Goal: Information Seeking & Learning: Learn about a topic

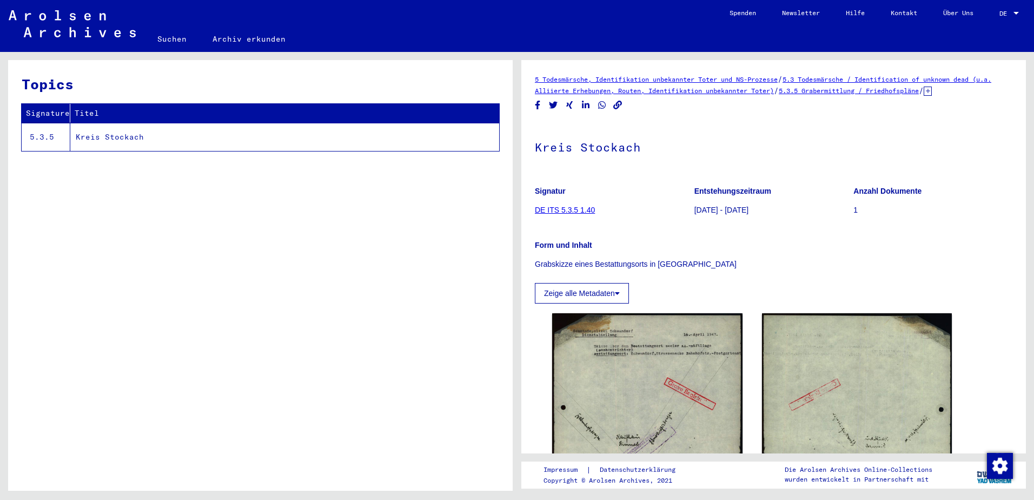
click at [841, 80] on link "5.3 Todesmärsche / Identification of unknown dead (u.a. Alliierte Erhebungen, R…" at bounding box center [763, 84] width 456 height 19
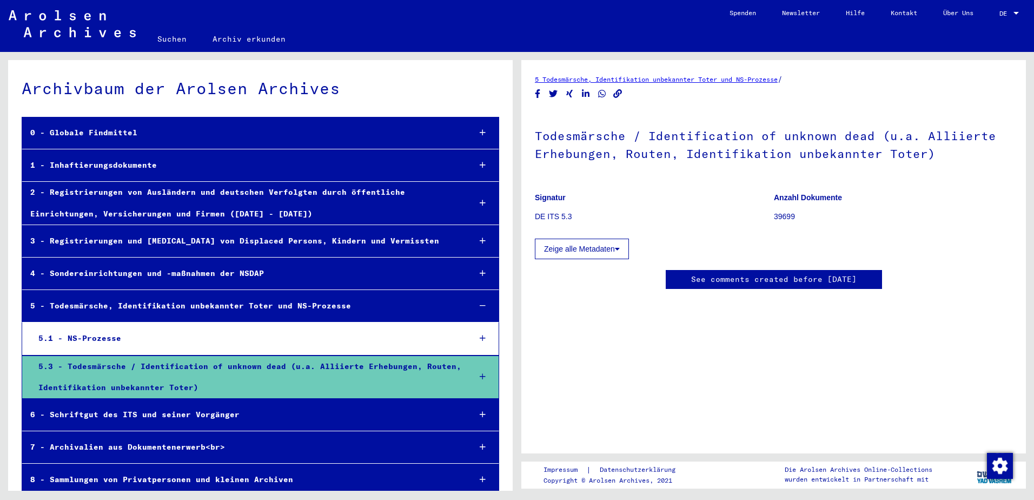
click at [245, 367] on div "5.3 - Todesmärsche / Identification of unknown dead (u.a. Alliierte Erhebungen,…" at bounding box center [246, 377] width 432 height 42
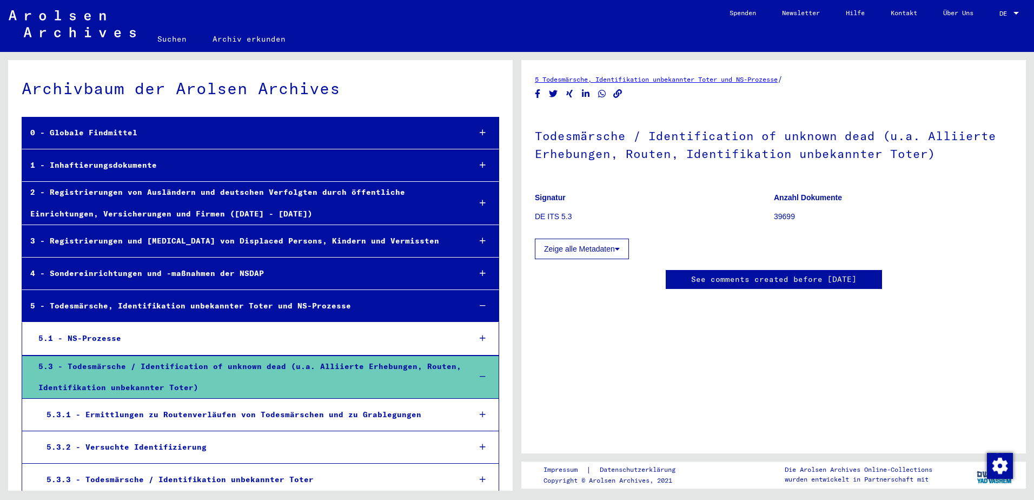
scroll to position [54, 0]
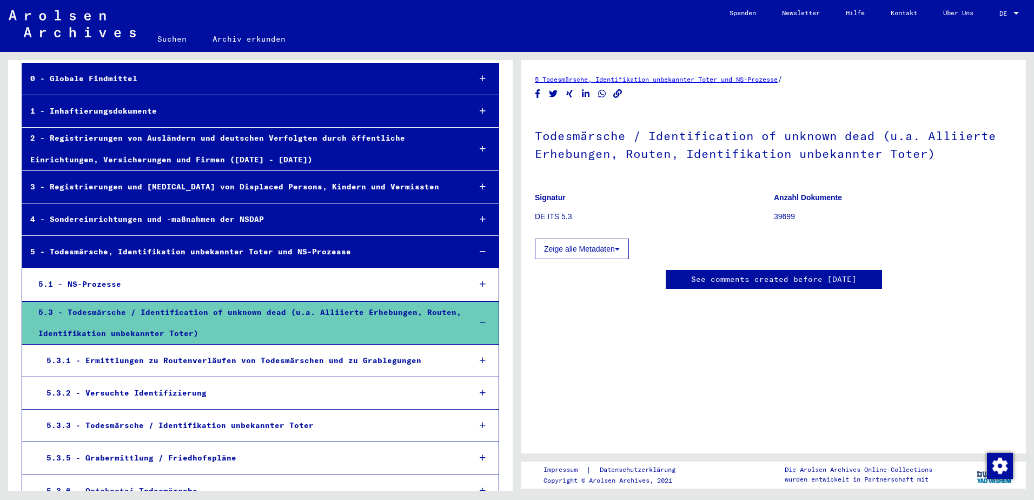
click at [242, 357] on div "5.3.1 - Ermittlungen zu Routenverläufen von Todesmärschen und zu Grablegungen" at bounding box center [249, 360] width 423 height 21
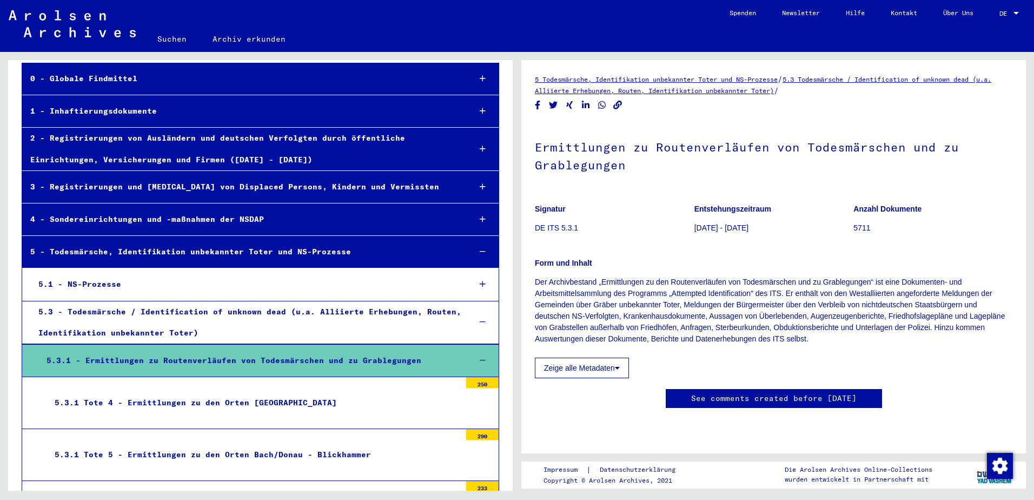
scroll to position [118, 0]
click at [267, 362] on div "5.3.1 - Ermittlungen zu Routenverläufen von Todesmärschen und zu Grablegungen" at bounding box center [249, 360] width 423 height 21
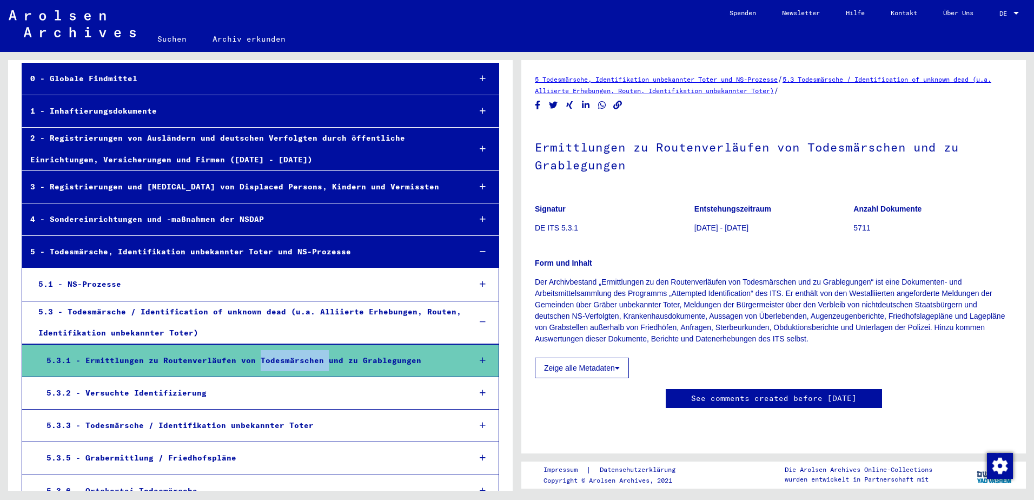
click at [267, 362] on div "5.3.1 - Ermittlungen zu Routenverläufen von Todesmärschen und zu Grablegungen" at bounding box center [249, 360] width 423 height 21
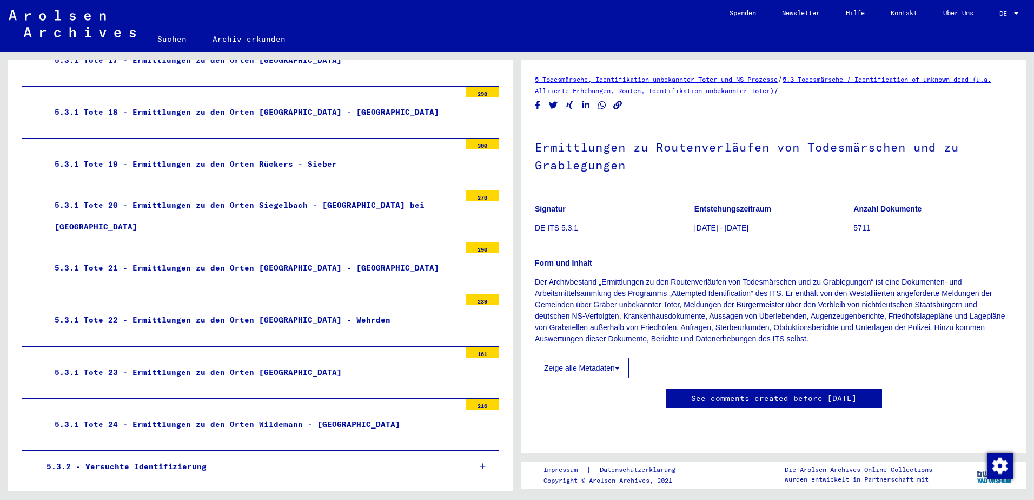
scroll to position [1081, 0]
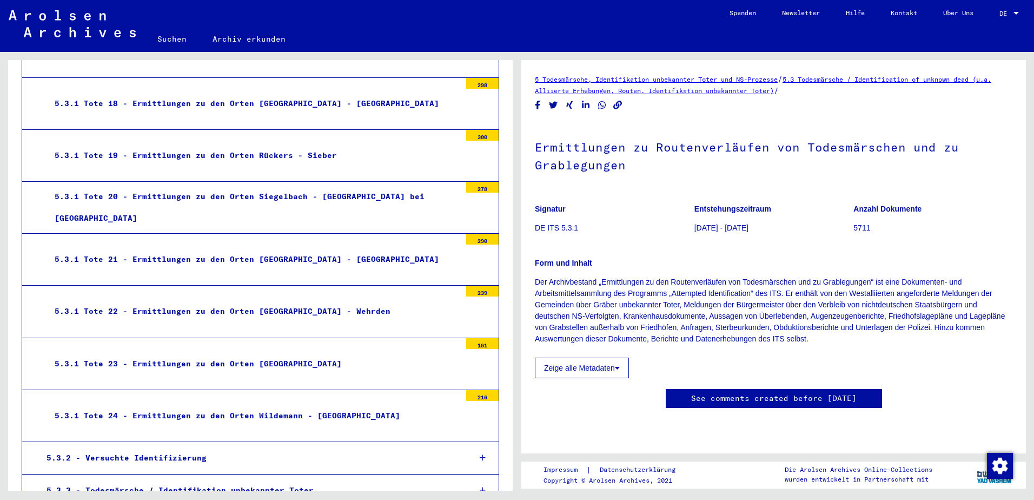
click at [61, 152] on div "5.3.1 Tote 19 - Ermittlungen zu den Orten Rückers - Sieber" at bounding box center [254, 155] width 414 height 21
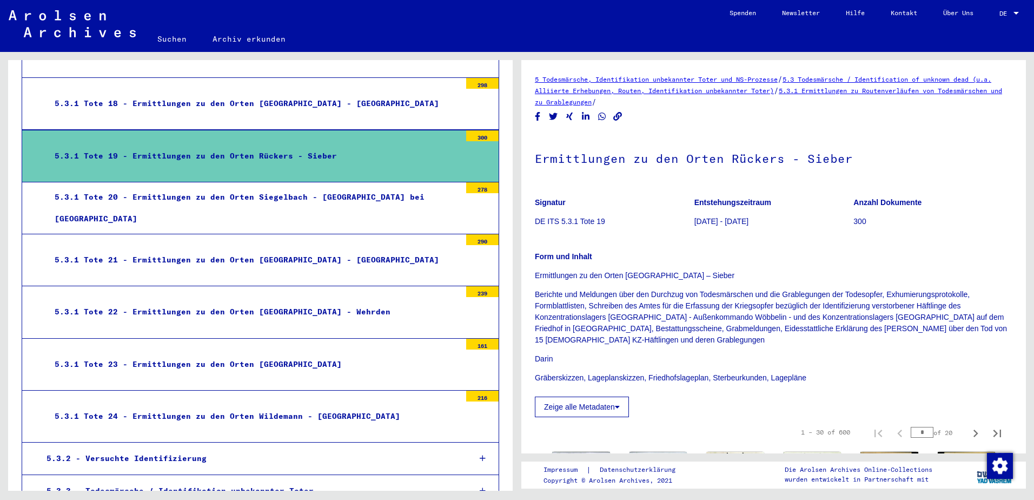
click at [61, 152] on div "5.3.1 Tote 19 - Ermittlungen zu den Orten Rückers - Sieber" at bounding box center [254, 155] width 414 height 21
drag, startPoint x: 61, startPoint y: 152, endPoint x: 158, endPoint y: 154, distance: 97.4
click at [158, 154] on div "5.3.1 Tote 19 - Ermittlungen zu den Orten Rückers - Sieber" at bounding box center [254, 155] width 414 height 21
click at [622, 406] on button "Zeige alle Metadaten" at bounding box center [582, 406] width 94 height 21
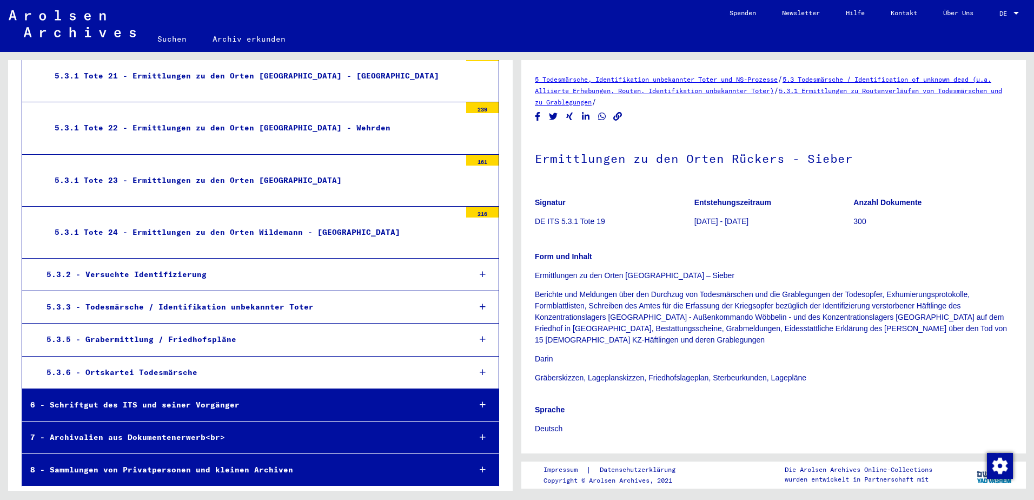
scroll to position [1266, 0]
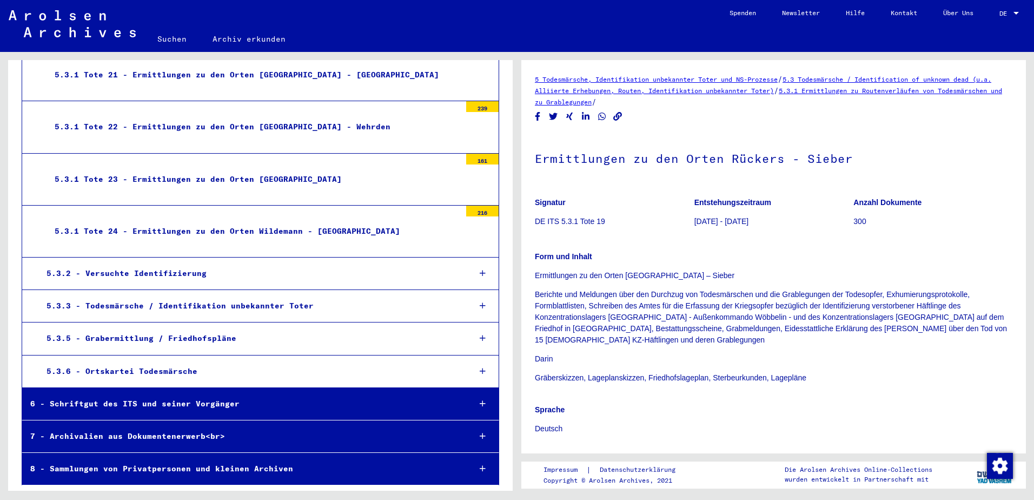
click at [194, 374] on div "5.3.6 - Ortskartei Todesmärsche" at bounding box center [249, 371] width 423 height 21
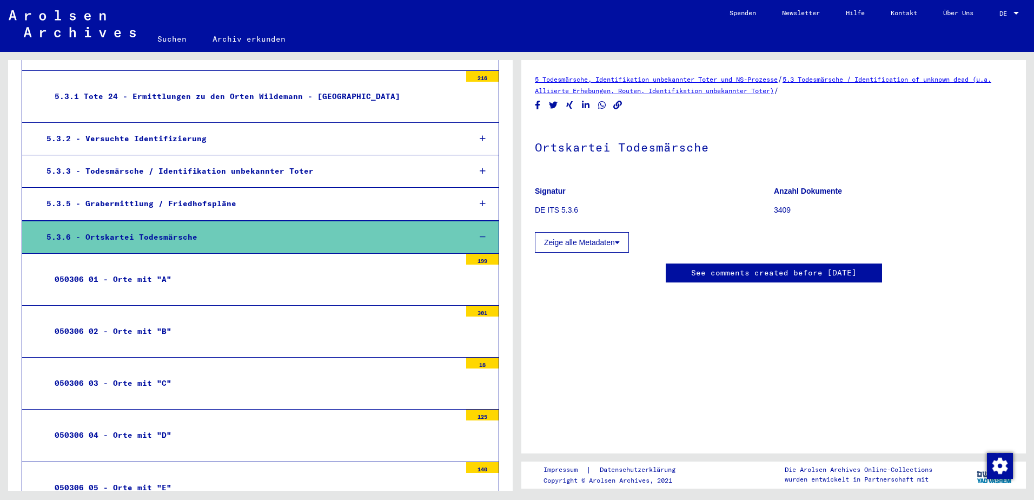
scroll to position [1428, 0]
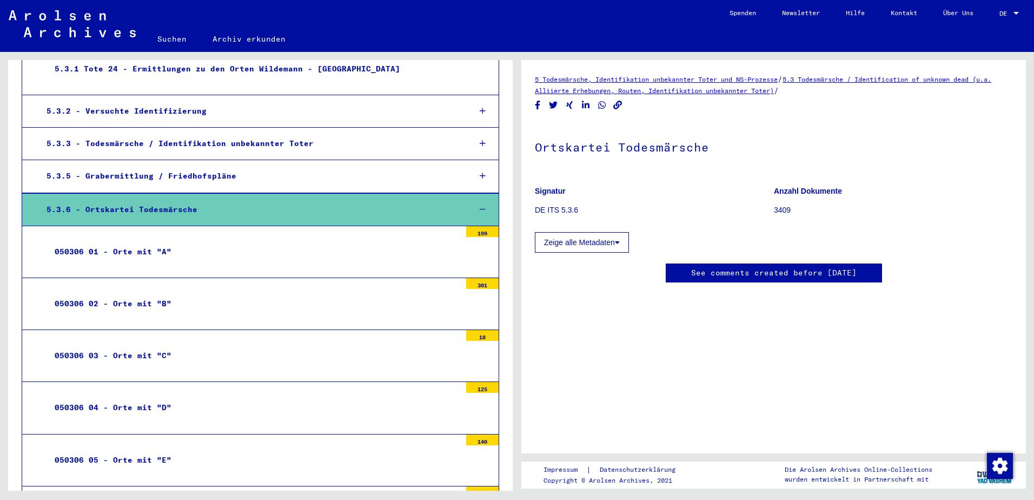
click at [126, 406] on div "050306 04 - Orte mit "D"" at bounding box center [254, 407] width 414 height 21
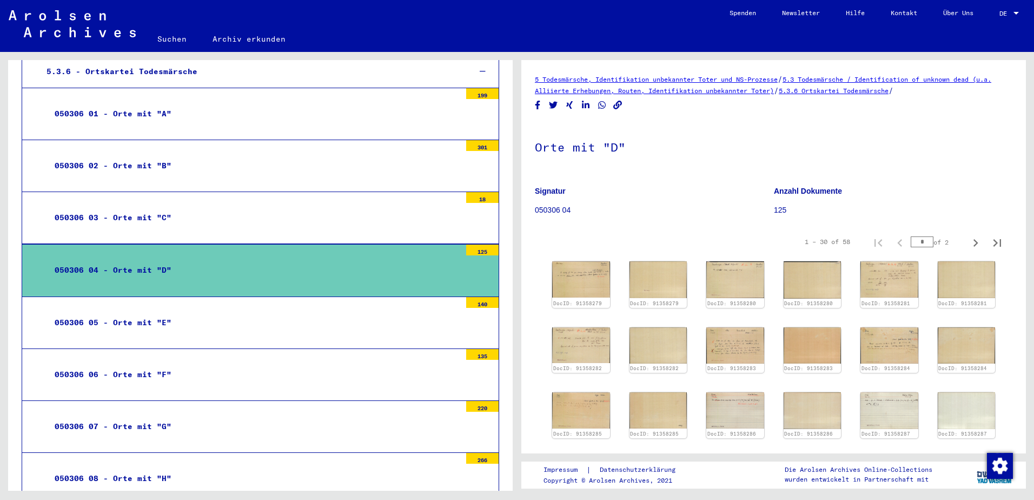
scroll to position [1590, 0]
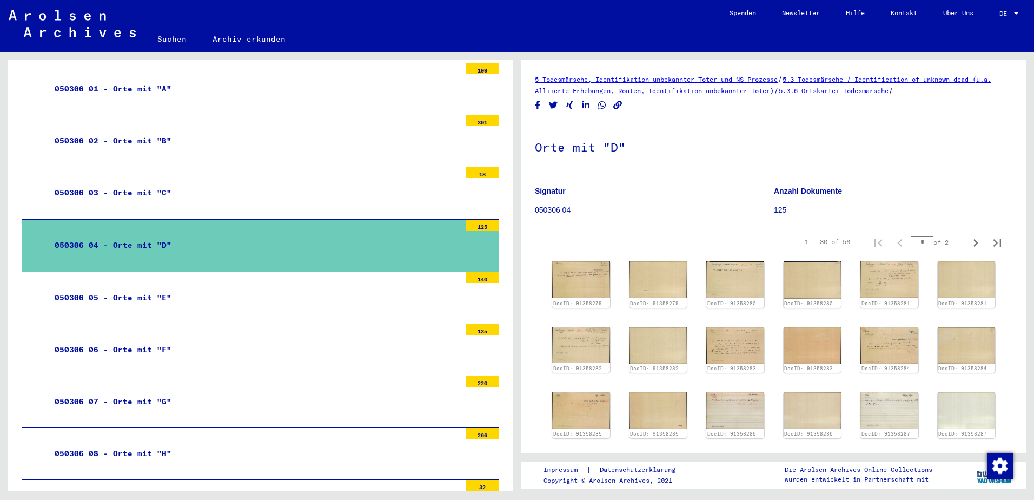
click at [54, 245] on div "050306 04 - Orte mit "D"" at bounding box center [254, 245] width 414 height 21
click at [970, 244] on icon "Next page" at bounding box center [975, 242] width 15 height 15
type input "*"
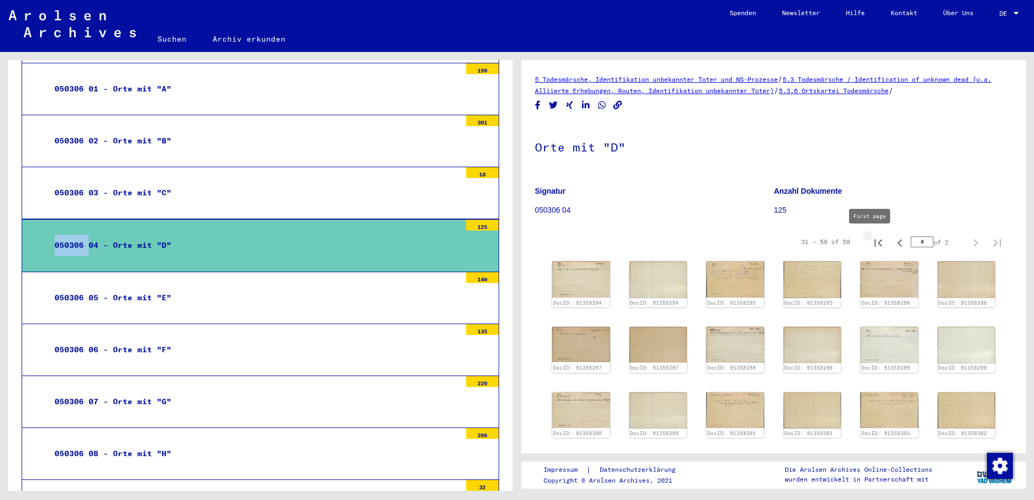
click at [874, 244] on icon "First page" at bounding box center [878, 242] width 15 height 15
type input "*"
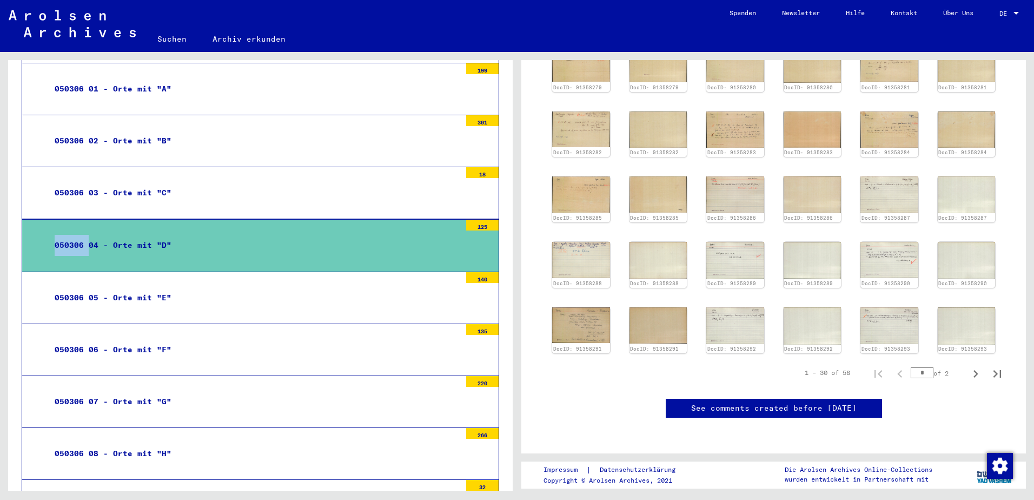
scroll to position [324, 0]
click at [990, 366] on icon "Last page" at bounding box center [997, 373] width 15 height 15
type input "*"
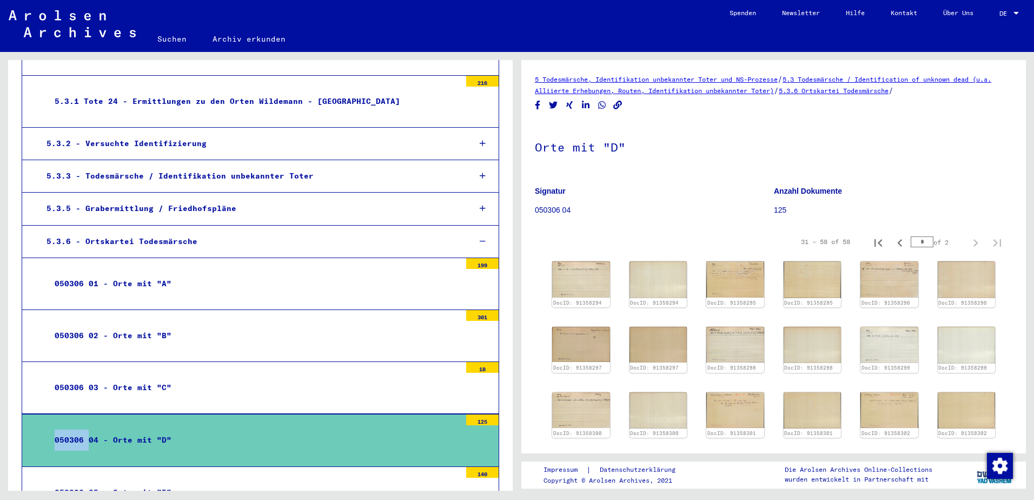
scroll to position [1373, 0]
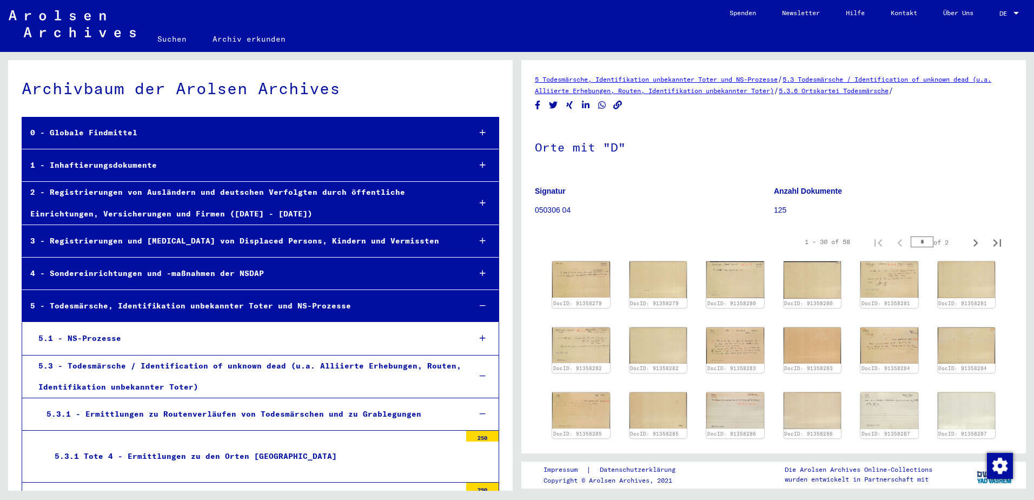
click at [187, 247] on div "3 - Registrierungen und [MEDICAL_DATA] von Displaced Persons, Kindern und Vermi…" at bounding box center [242, 240] width 440 height 21
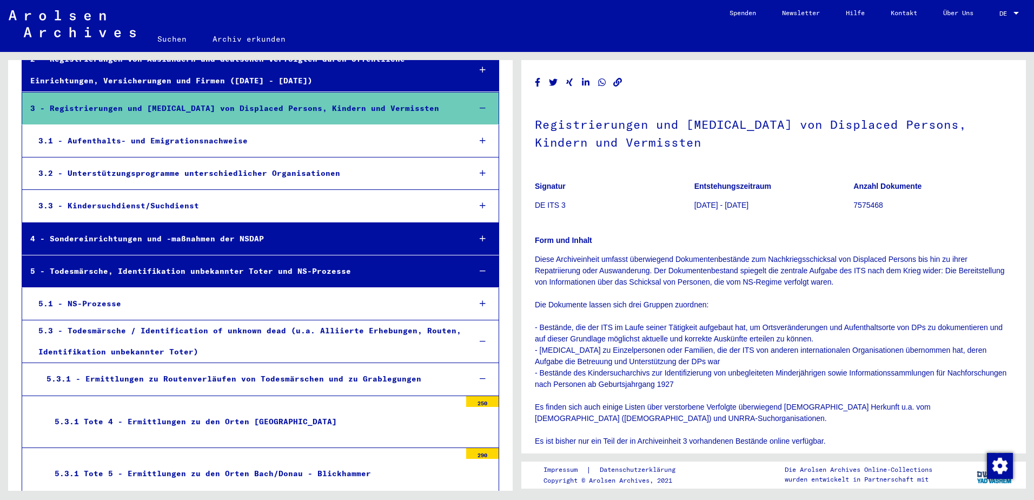
scroll to position [162, 0]
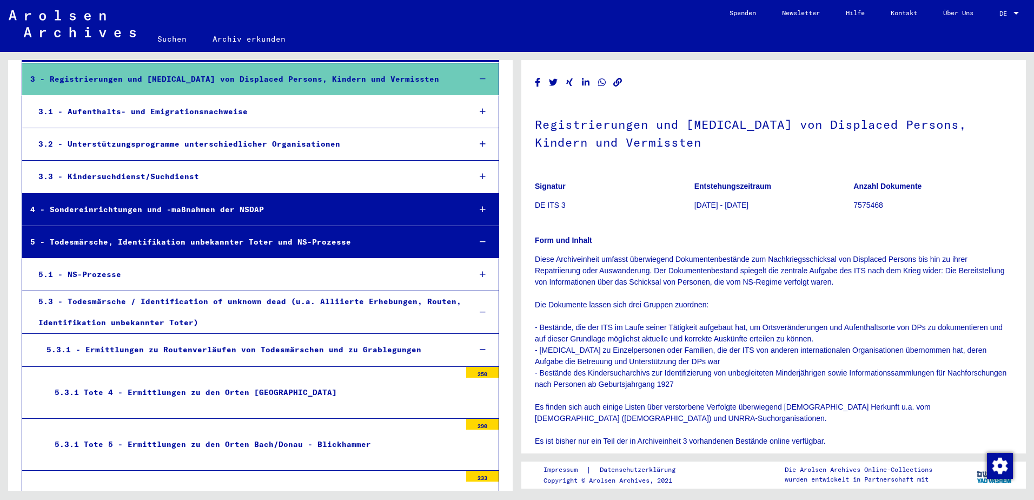
click at [101, 302] on div "5.3 - Todesmärsche / Identification of unknown dead (u.a. Alliierte Erhebungen,…" at bounding box center [246, 312] width 432 height 42
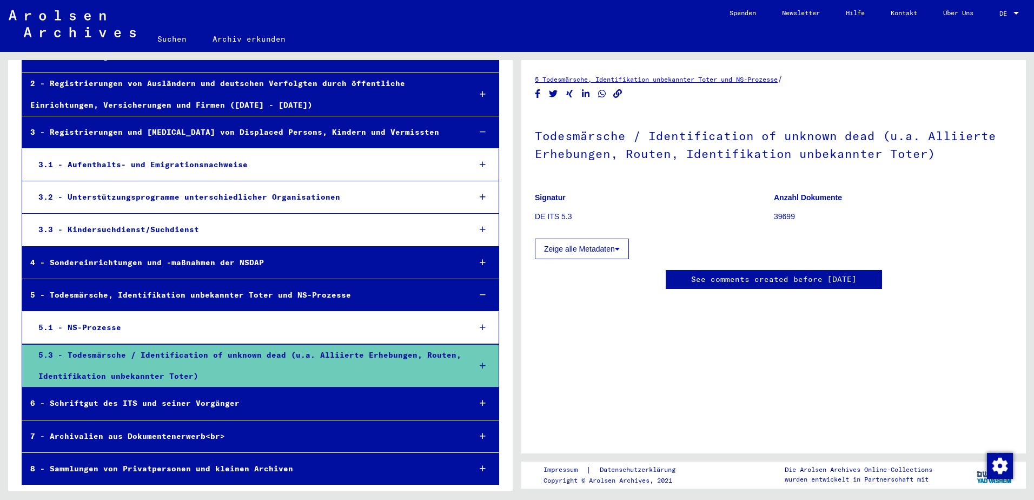
click at [624, 242] on button "Zeige alle Metadaten" at bounding box center [582, 248] width 94 height 21
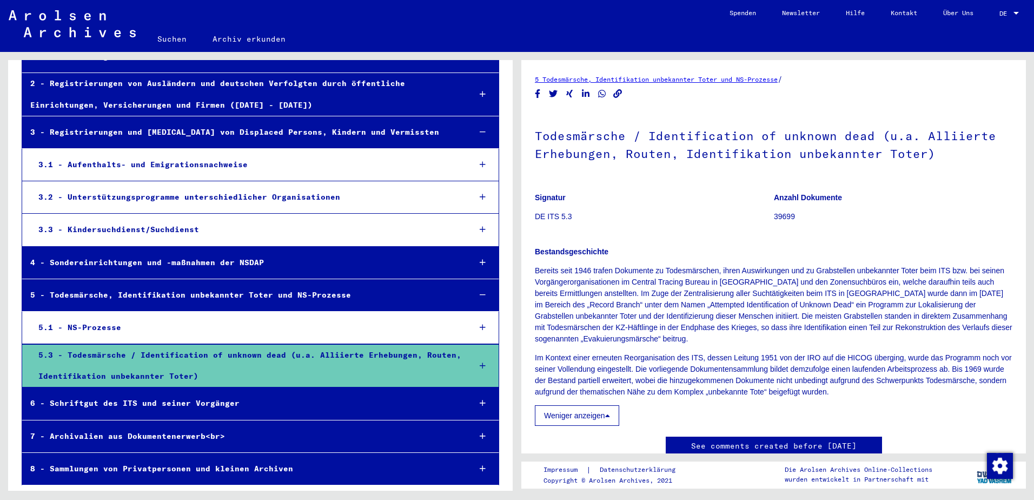
click at [75, 293] on div "5 - Todesmärsche, Identifikation unbekannter Toter und NS-Prozesse" at bounding box center [242, 294] width 440 height 21
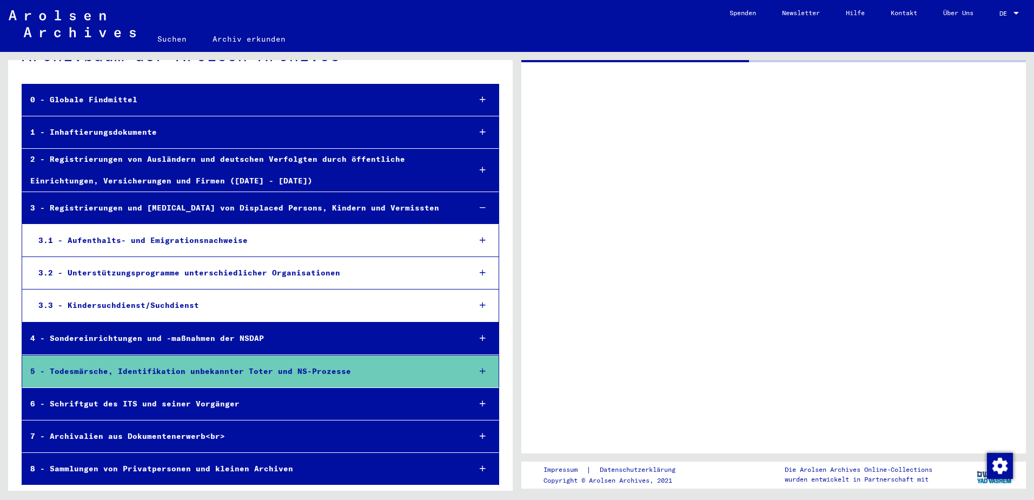
scroll to position [33, 0]
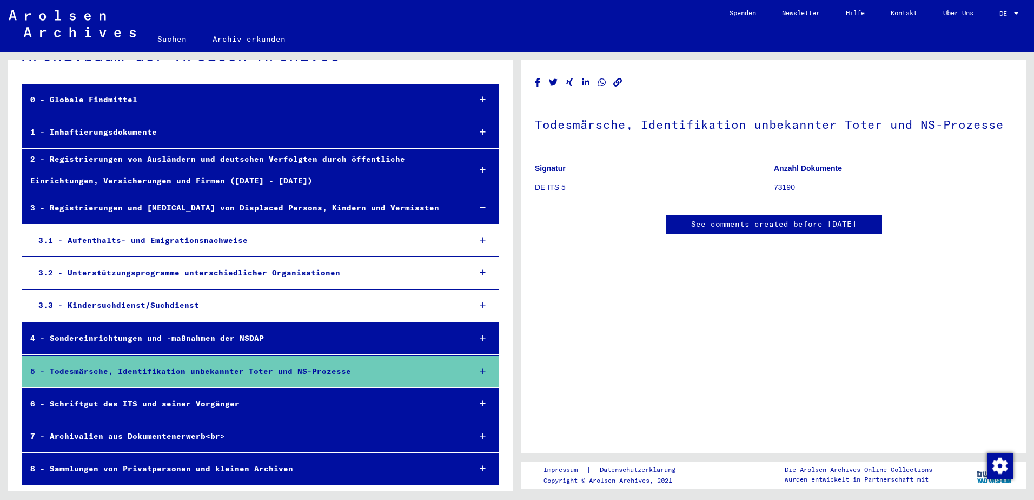
click at [94, 99] on div "0 - Globale Findmittel" at bounding box center [242, 99] width 440 height 21
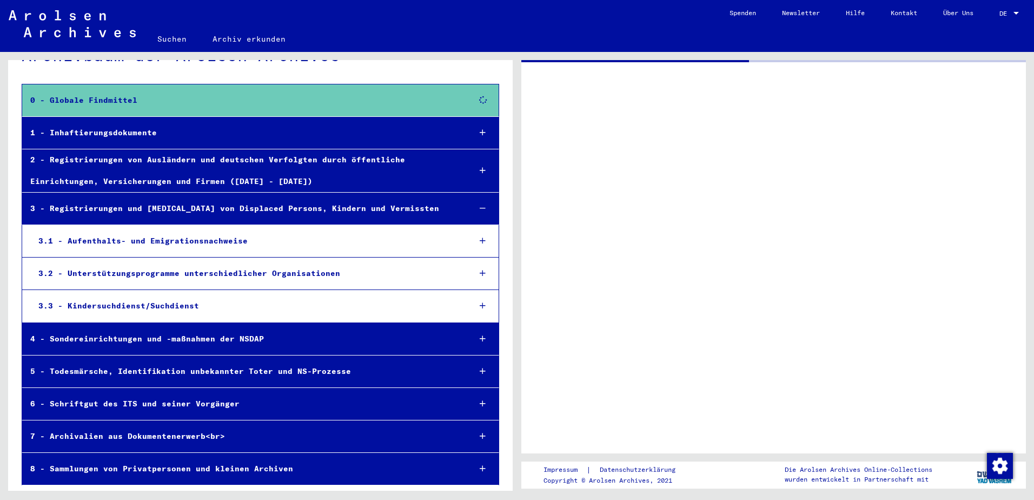
scroll to position [163, 0]
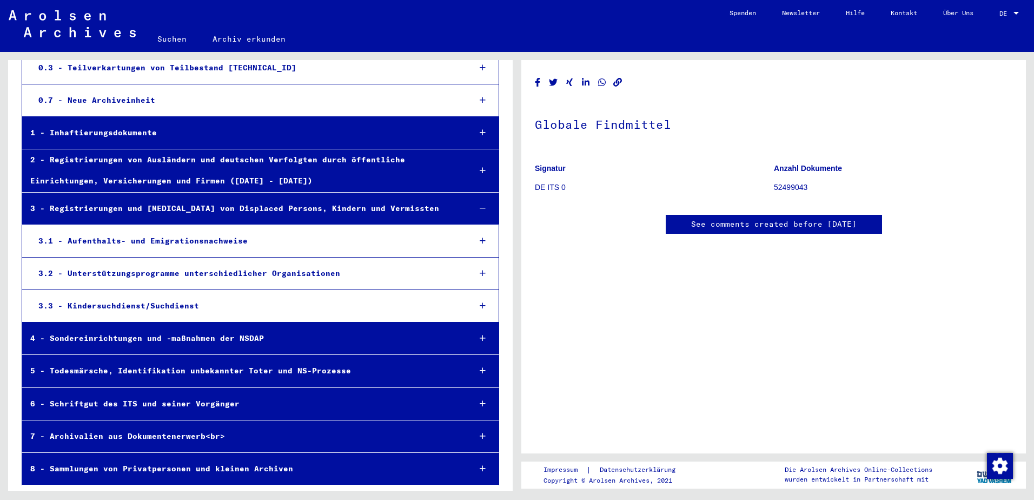
click at [205, 69] on div "0.3 - Teilverkartungen von Teilbestand [TECHNICAL_ID]" at bounding box center [246, 67] width 432 height 21
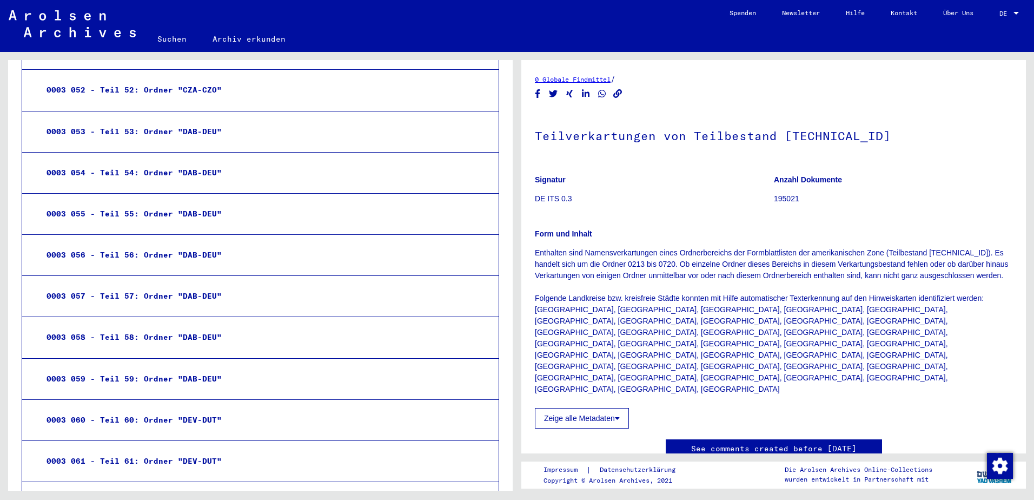
scroll to position [2426, 0]
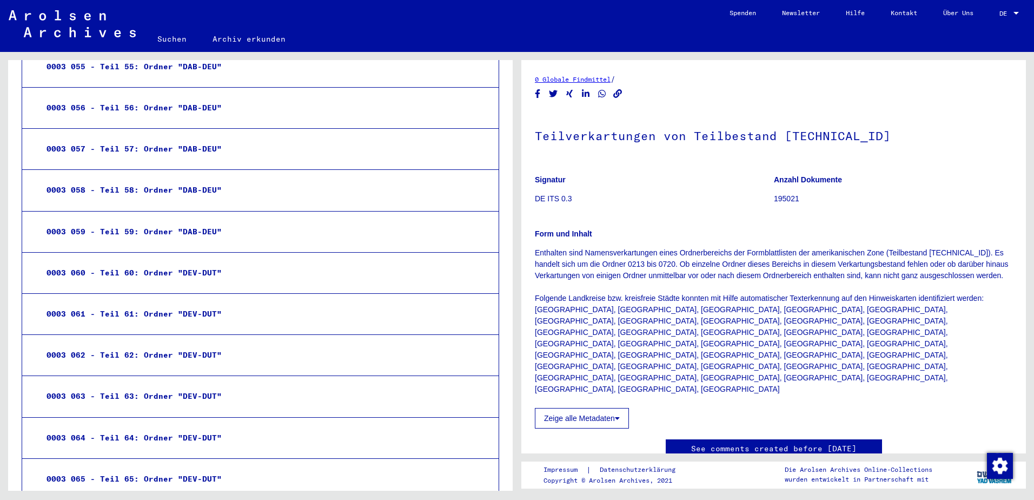
click at [82, 231] on div "0003 059 - Teil 59: Ordner "DAB-DEU"" at bounding box center [249, 231] width 422 height 21
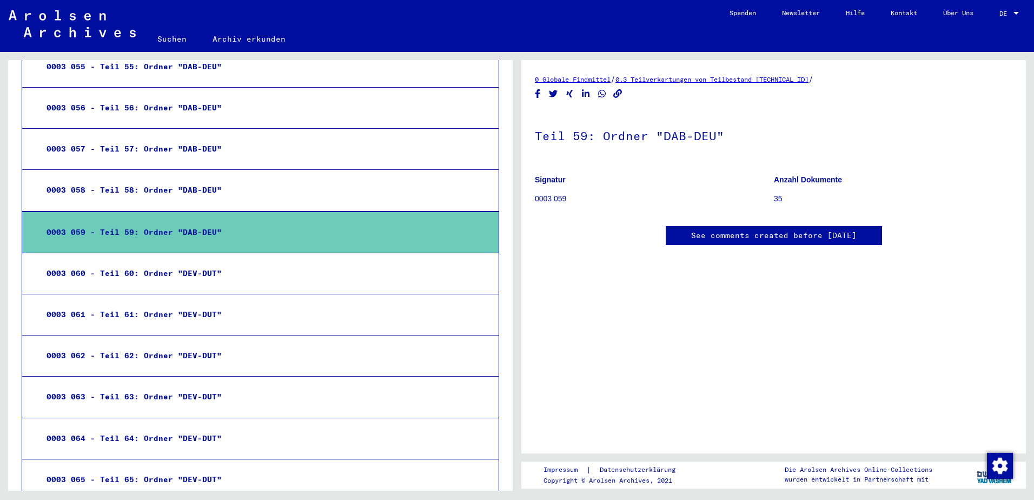
click at [775, 202] on p "35" at bounding box center [893, 198] width 238 height 11
click at [203, 233] on div "0003 059 - Teil 59: Ordner "DAB-DEU"" at bounding box center [249, 232] width 422 height 21
click at [96, 229] on div "0003 059 - Teil 59: Ordner "DAB-DEU"" at bounding box center [249, 232] width 422 height 21
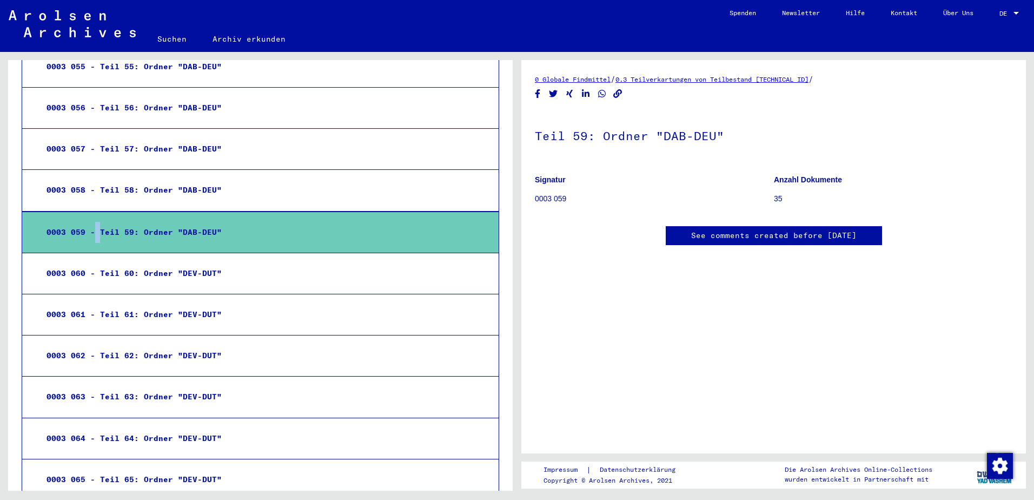
click at [96, 229] on div "0003 059 - Teil 59: Ordner "DAB-DEU"" at bounding box center [249, 232] width 422 height 21
click at [692, 136] on h1 "Teil 59: Ordner "DAB-DEU"" at bounding box center [773, 135] width 477 height 48
click at [561, 179] on b "Signatur" at bounding box center [550, 179] width 31 height 9
click at [821, 180] on b "Anzahl Dokumente" at bounding box center [808, 179] width 68 height 9
click at [738, 81] on link "0.3 Teilverkartungen von Teilbestand [TECHNICAL_ID]" at bounding box center [711, 79] width 193 height 8
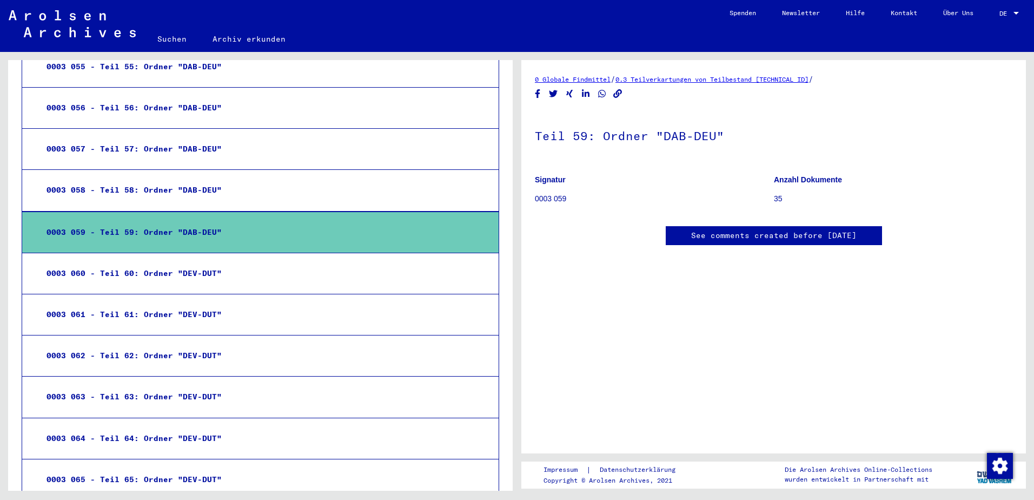
scroll to position [171, 0]
